Goal: Task Accomplishment & Management: Manage account settings

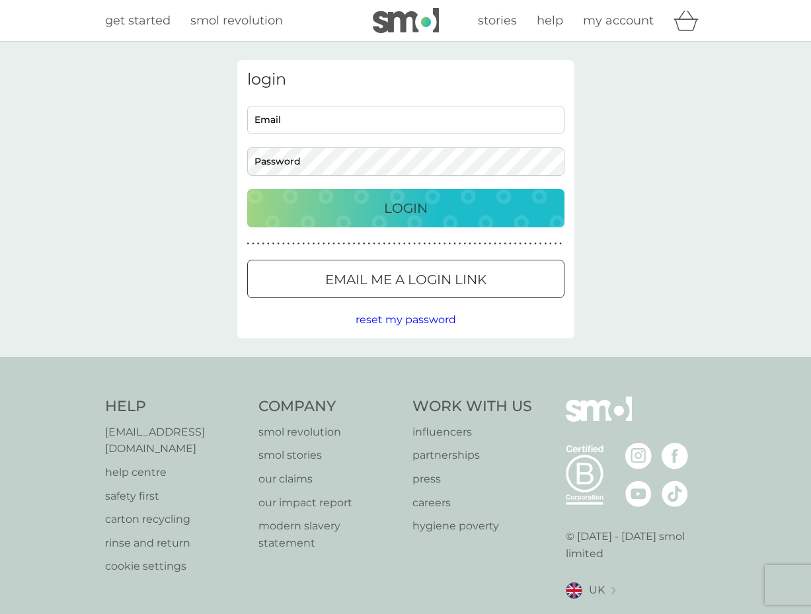
drag, startPoint x: 0, startPoint y: 0, endPoint x: 335, endPoint y: 116, distance: 354.6
click at [335, 116] on input "Email" at bounding box center [405, 120] width 317 height 28
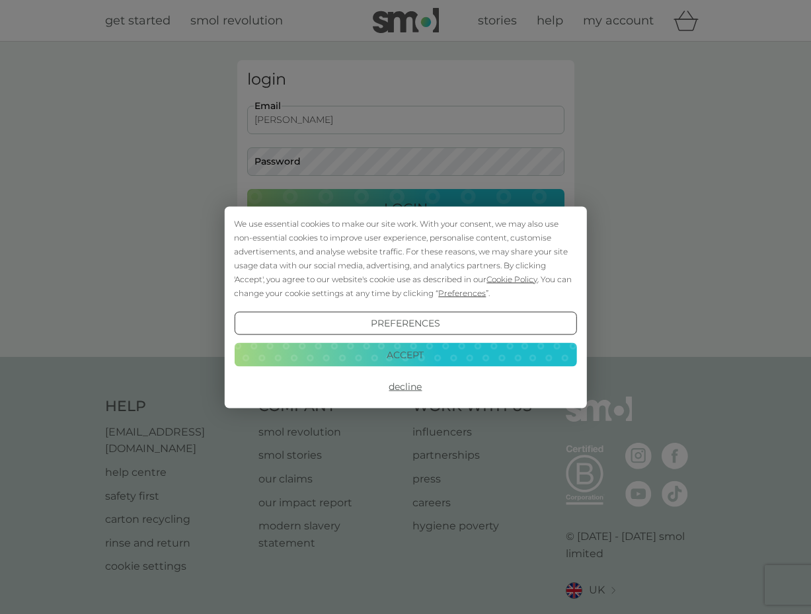
type input "[PERSON_NAME][EMAIL_ADDRESS][DOMAIN_NAME]"
click at [431, 324] on button "Preferences" at bounding box center [405, 323] width 342 height 24
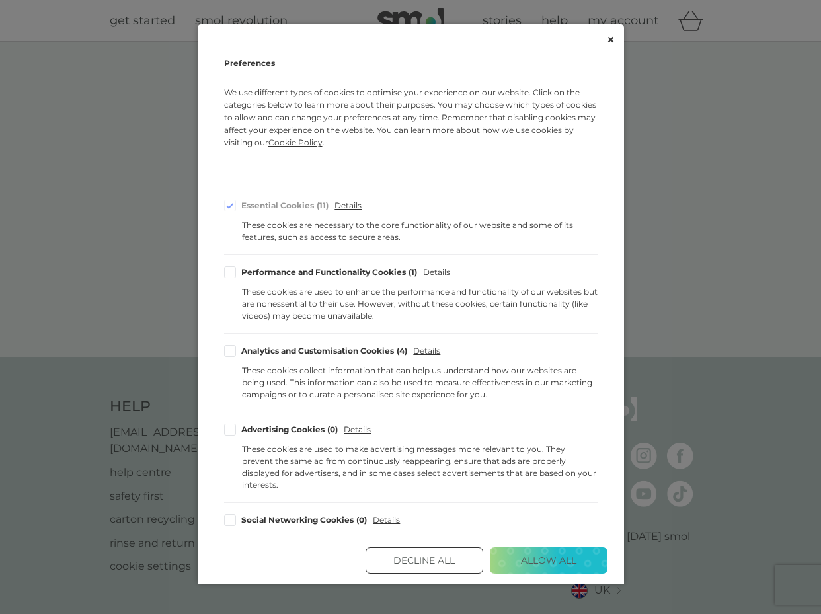
drag, startPoint x: 335, startPoint y: 116, endPoint x: 447, endPoint y: 563, distance: 461.3
click at [447, 563] on button "Decline All" at bounding box center [425, 560] width 118 height 26
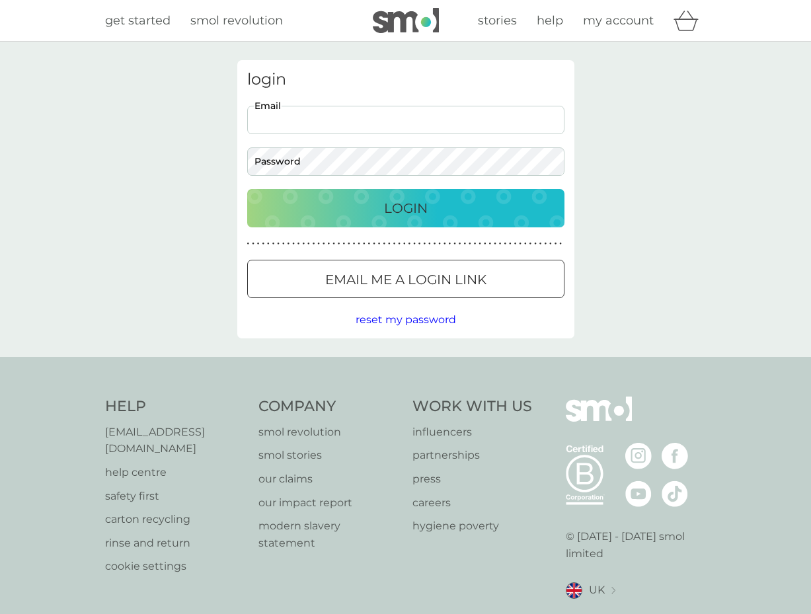
drag, startPoint x: 0, startPoint y: 0, endPoint x: 285, endPoint y: 124, distance: 310.6
click at [285, 124] on input "Email" at bounding box center [405, 120] width 317 height 28
type input "[PERSON_NAME][EMAIL_ADDRESS][DOMAIN_NAME]"
click at [235, 163] on div "login s.m.graham@gmail.com Email Password Login ● ● ● ● ● ● ● ● ● ● ● ● ● ● ● ●…" at bounding box center [405, 199] width 357 height 278
click at [399, 321] on span "reset my password" at bounding box center [406, 319] width 100 height 13
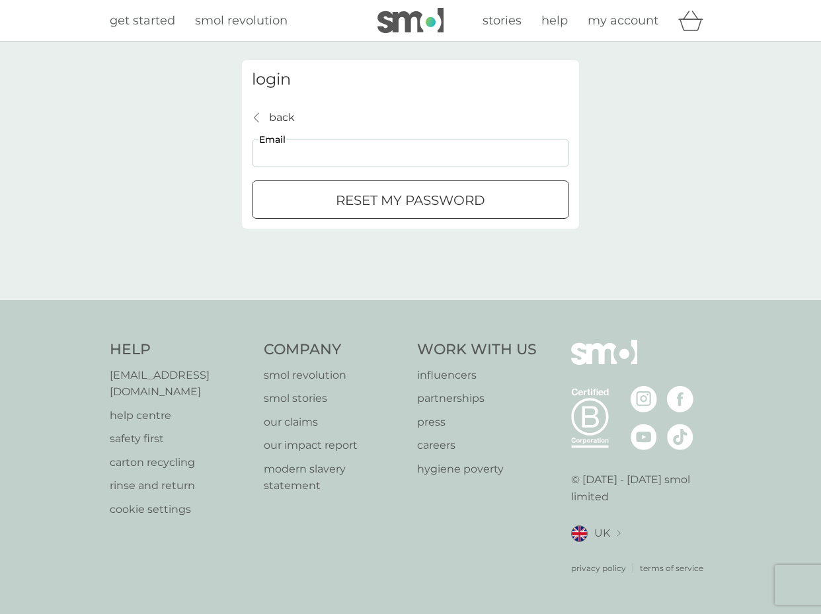
click at [273, 149] on input "Email" at bounding box center [410, 153] width 317 height 28
type input "s.m.graham@gmail.com"
click at [368, 199] on p "reset my password" at bounding box center [410, 200] width 149 height 21
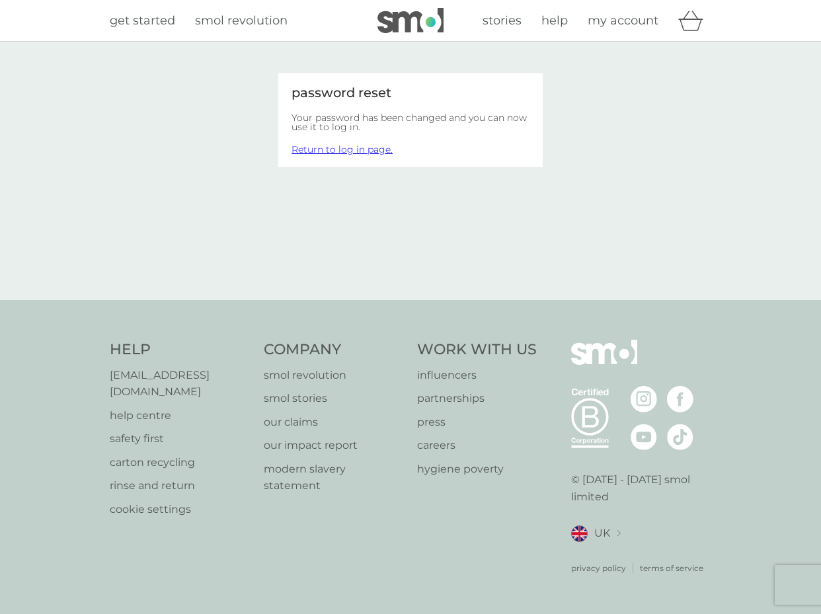
click at [327, 149] on link "Return to log in page." at bounding box center [342, 149] width 101 height 12
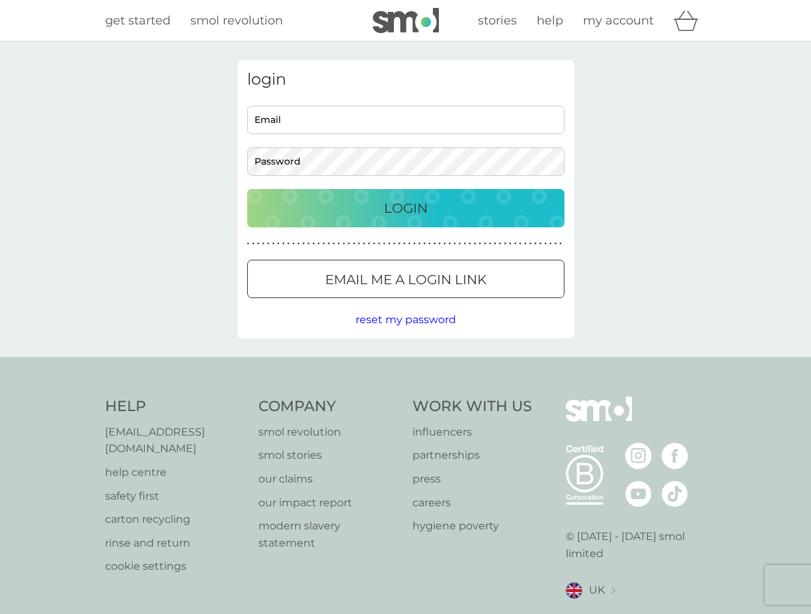
click at [326, 125] on input "Email" at bounding box center [405, 120] width 317 height 28
type input "[PERSON_NAME][EMAIL_ADDRESS][DOMAIN_NAME]"
click at [378, 206] on div "Login" at bounding box center [405, 208] width 291 height 21
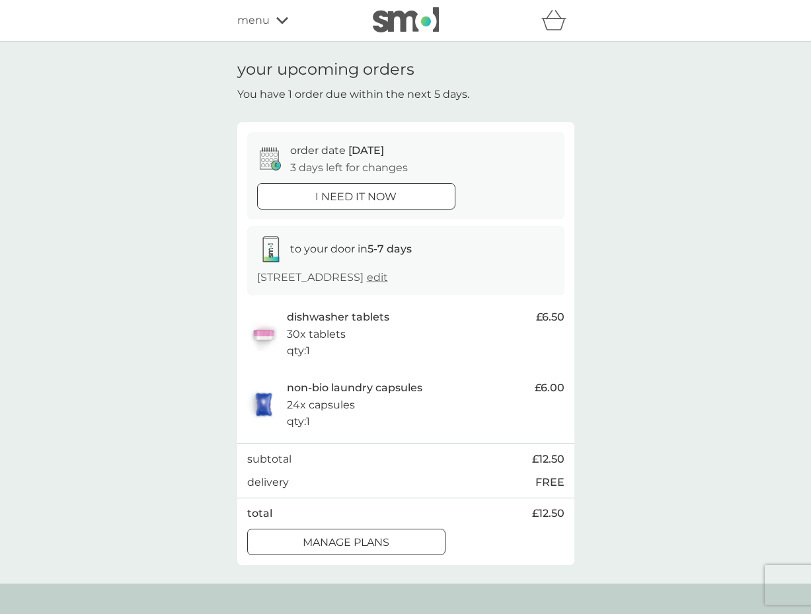
drag, startPoint x: 329, startPoint y: 538, endPoint x: 709, endPoint y: 382, distance: 410.9
click at [330, 538] on div at bounding box center [330, 540] width 11 height 11
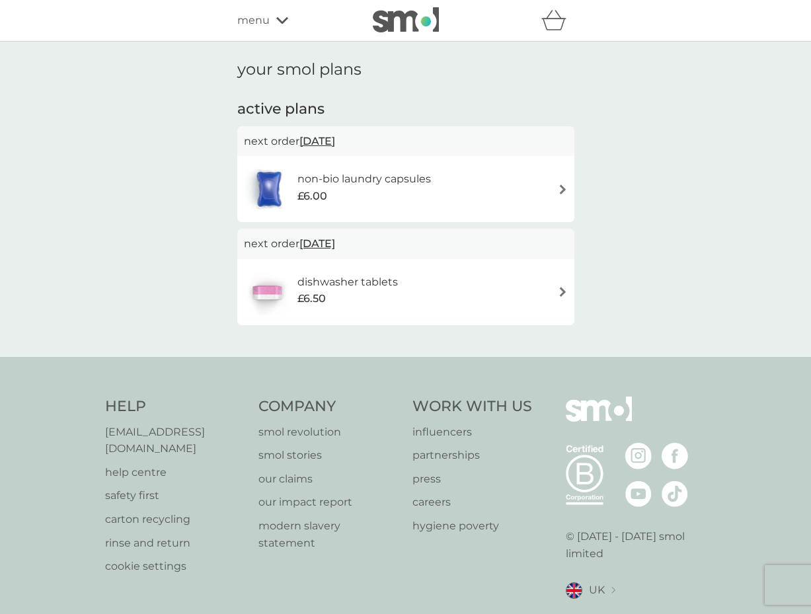
click at [564, 188] on img at bounding box center [563, 189] width 10 height 10
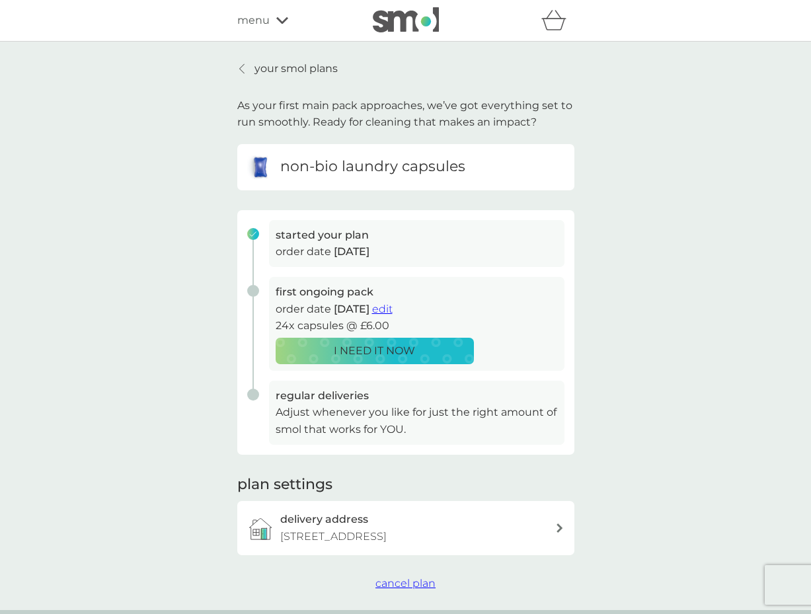
click at [393, 309] on span "edit" at bounding box center [382, 309] width 20 height 13
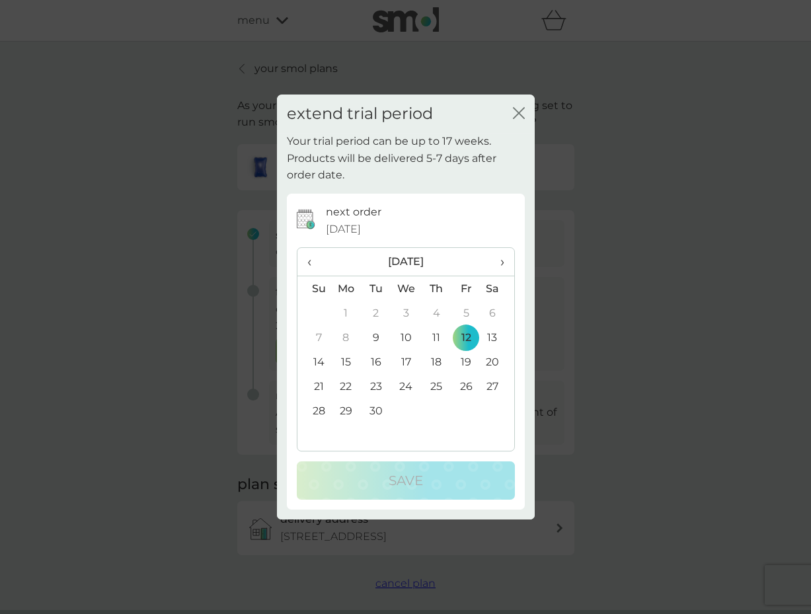
drag, startPoint x: 522, startPoint y: 112, endPoint x: 587, endPoint y: 163, distance: 83.3
click at [522, 112] on icon "close" at bounding box center [519, 113] width 12 height 12
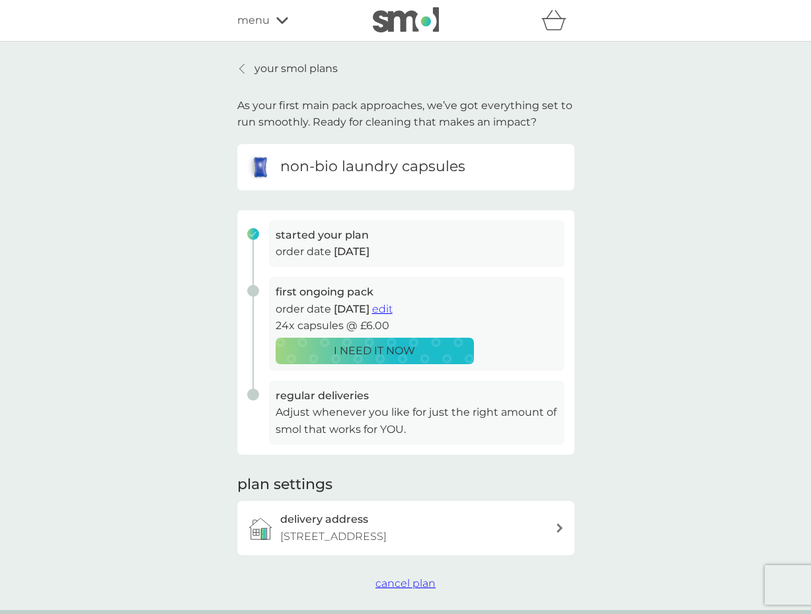
click at [609, 280] on div "your smol plans As your first main pack approaches, we’ve got everything set to…" at bounding box center [405, 326] width 811 height 569
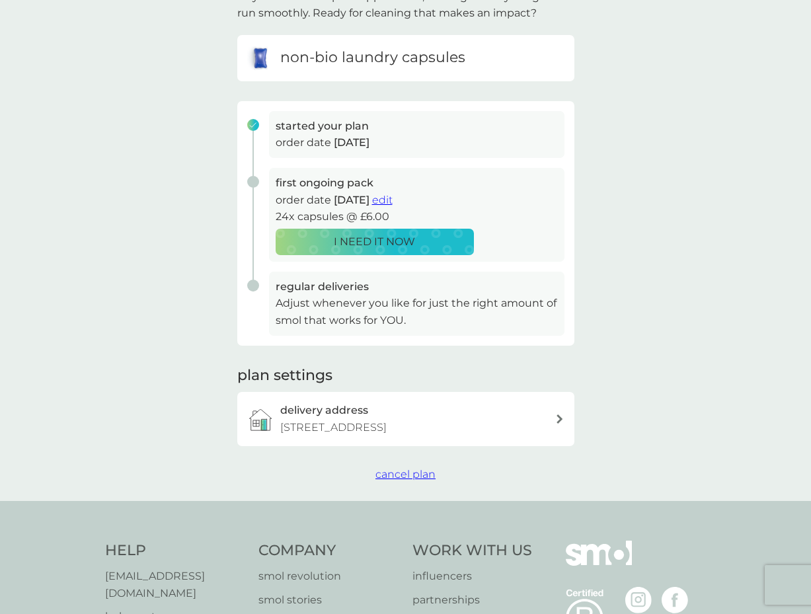
click at [405, 478] on span "cancel plan" at bounding box center [405, 474] width 60 height 13
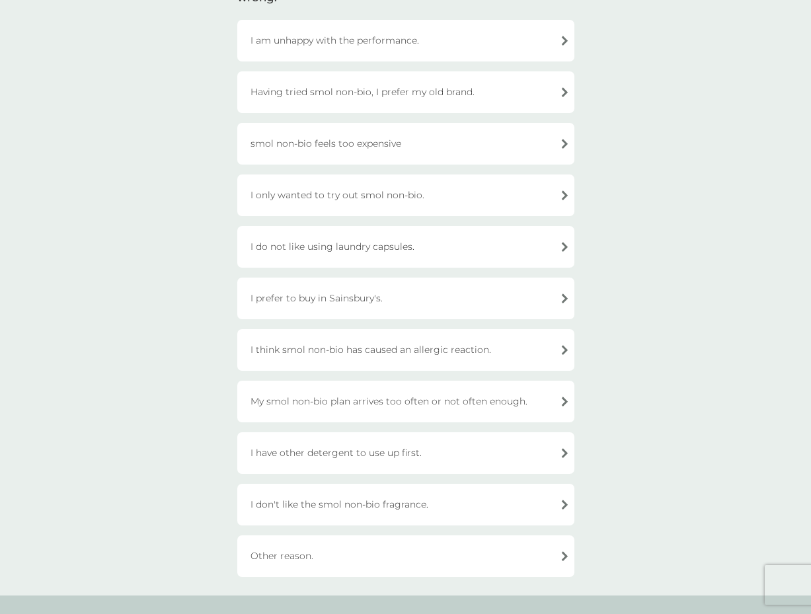
scroll to position [415, 0]
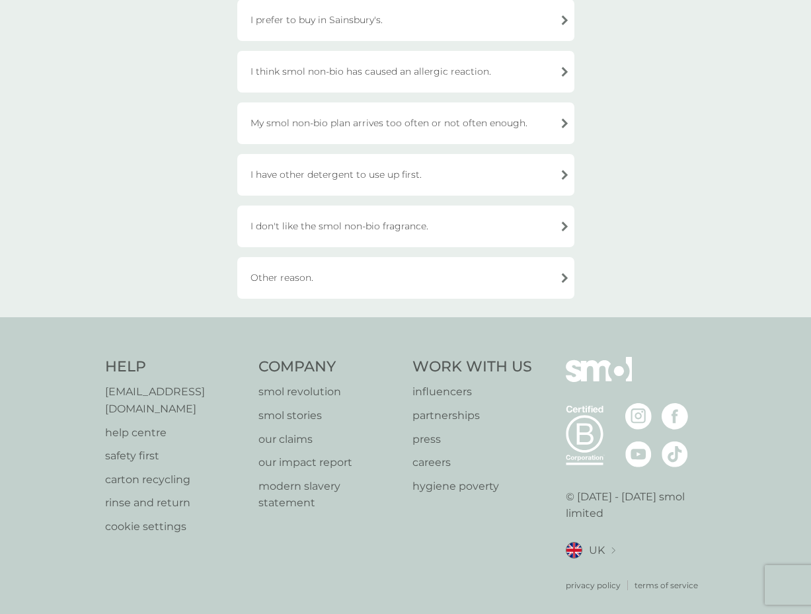
click at [520, 173] on div "I have other detergent to use up first." at bounding box center [405, 175] width 337 height 42
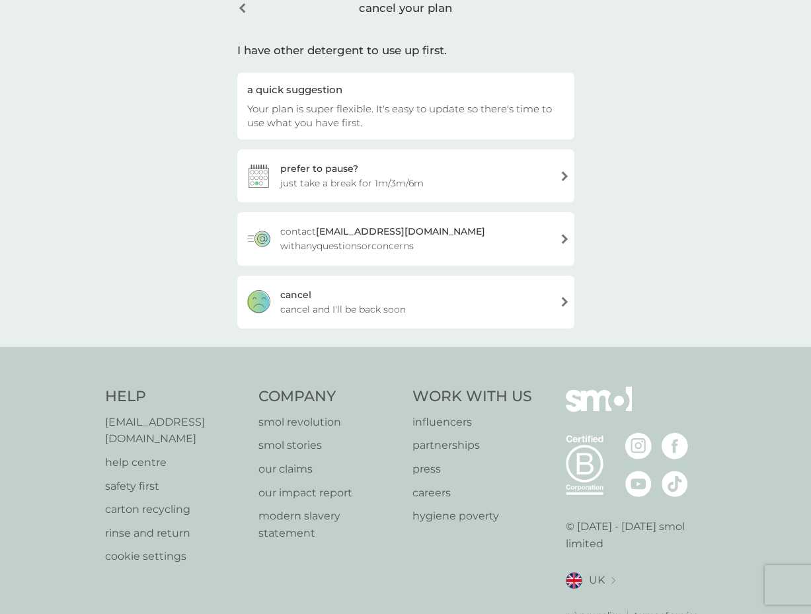
scroll to position [0, 0]
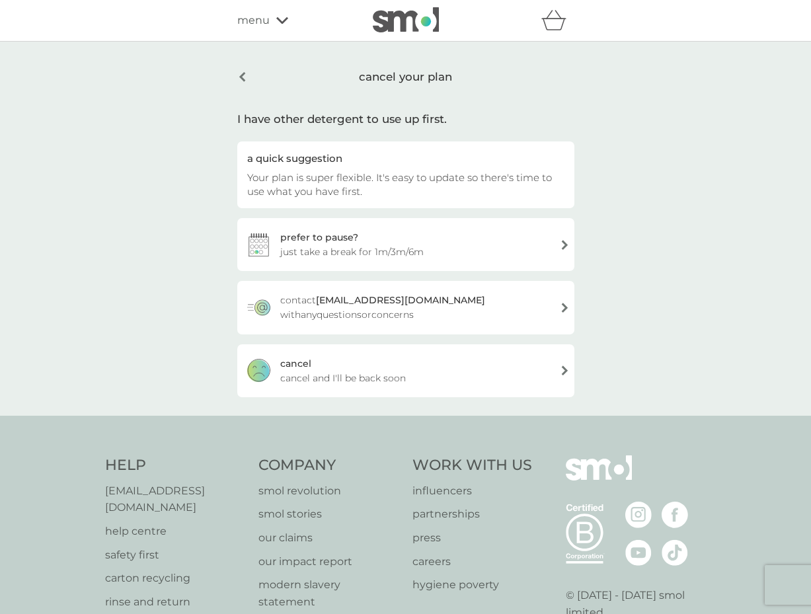
click at [235, 76] on div "cancel your plan I have other detergent to use up first. a quick suggestion You…" at bounding box center [405, 228] width 357 height 337
click at [240, 76] on div "cancel your plan" at bounding box center [405, 77] width 337 height 34
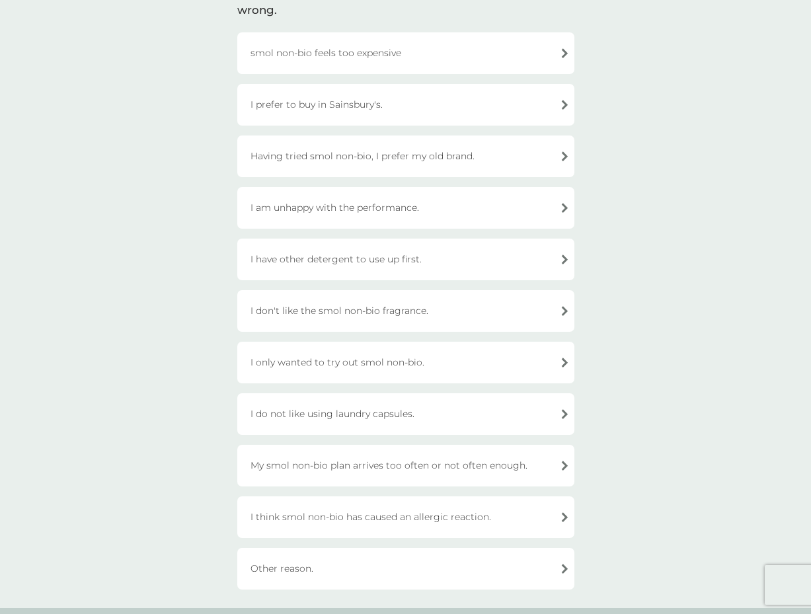
scroll to position [239, 0]
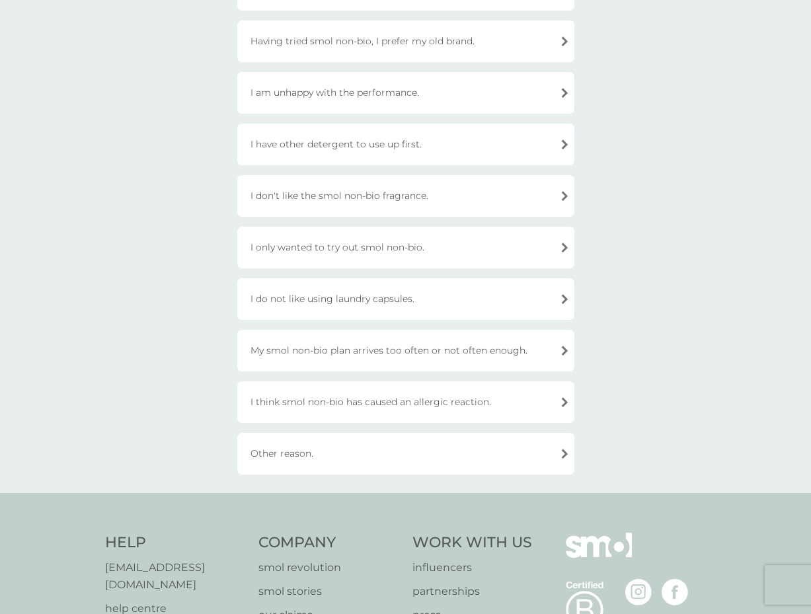
click at [353, 145] on div "I have other detergent to use up first." at bounding box center [405, 145] width 337 height 42
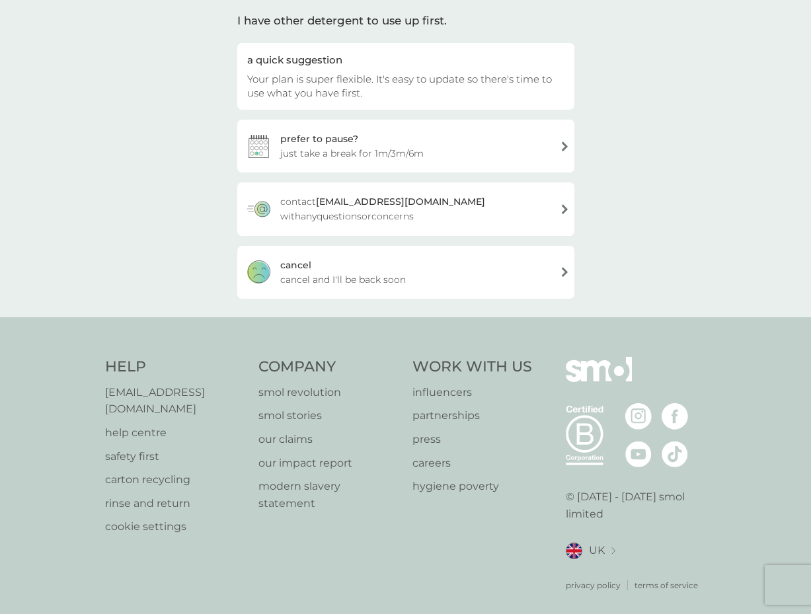
click at [561, 275] on div "cancel cancel and I'll be back soon" at bounding box center [405, 272] width 337 height 53
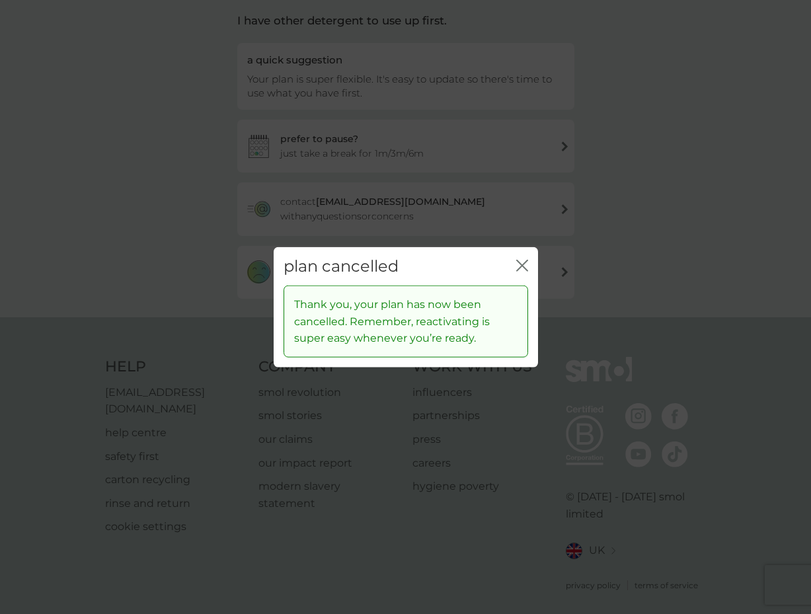
click at [524, 264] on icon "close" at bounding box center [522, 265] width 12 height 12
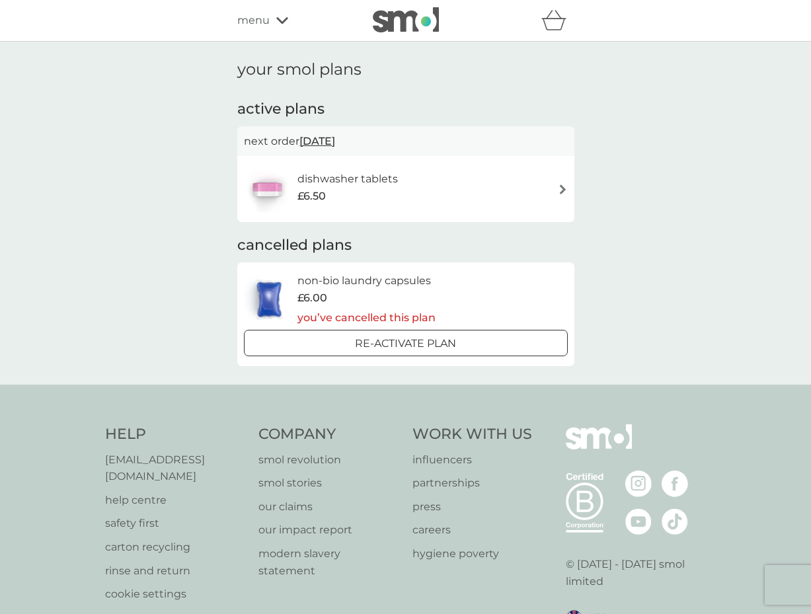
click at [375, 182] on h6 "dishwasher tablets" at bounding box center [347, 179] width 100 height 17
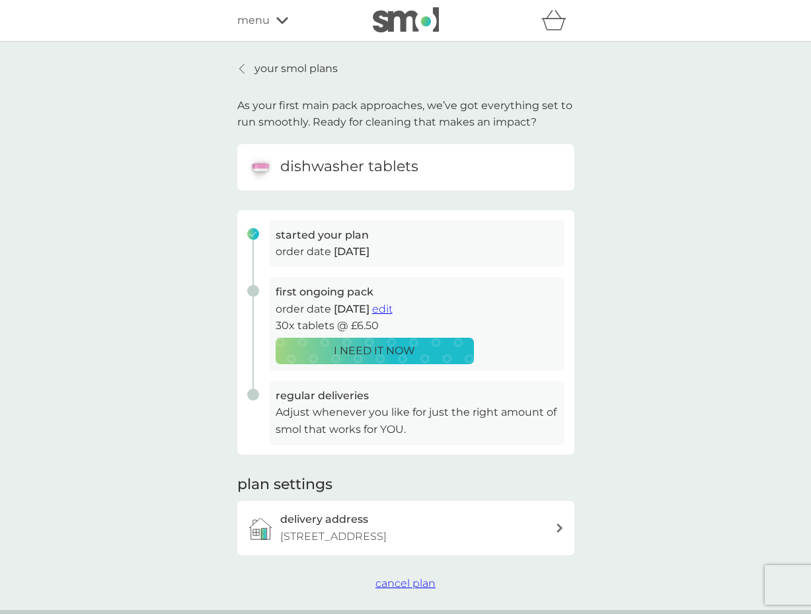
click at [393, 310] on span "edit" at bounding box center [382, 309] width 20 height 13
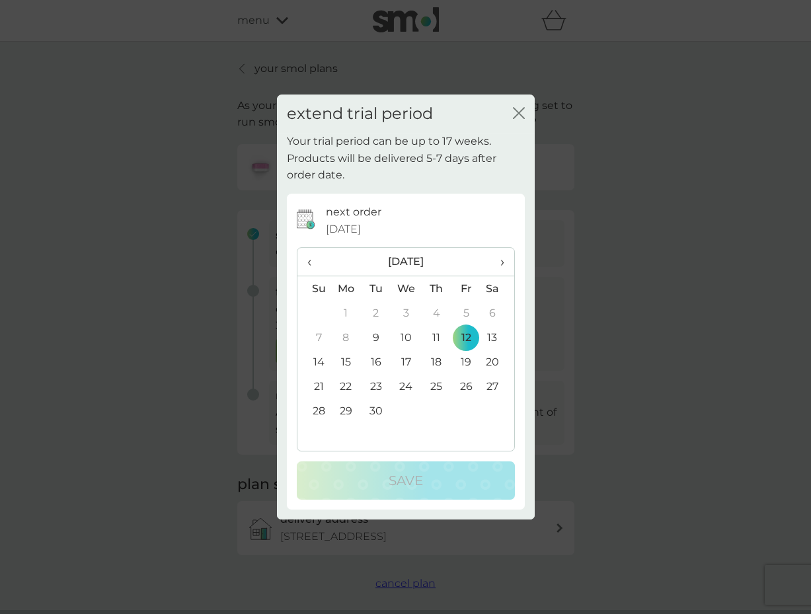
click at [703, 286] on div "extend trial period close Your trial period can be up to 17 weeks. Products wil…" at bounding box center [405, 307] width 811 height 614
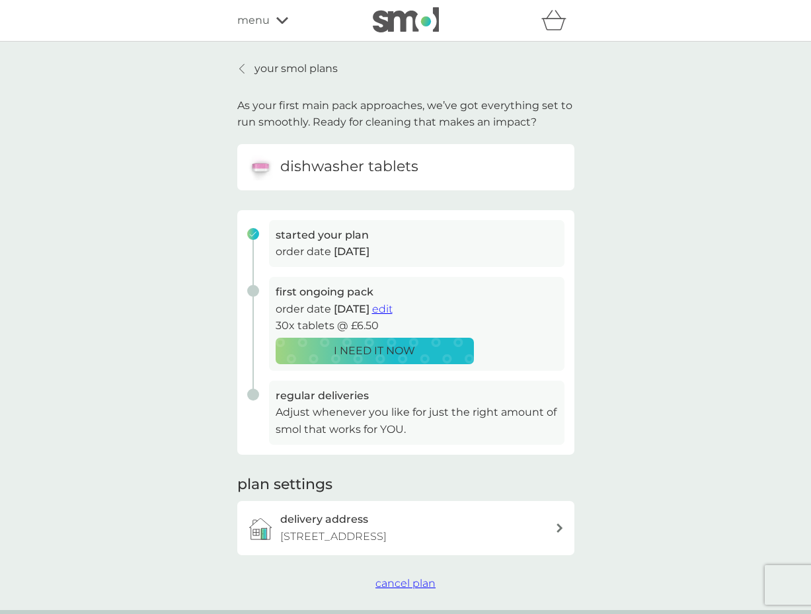
click at [733, 212] on div "your smol plans As your first main pack approaches, we’ve got everything set to…" at bounding box center [405, 326] width 811 height 569
